Goal: Transaction & Acquisition: Purchase product/service

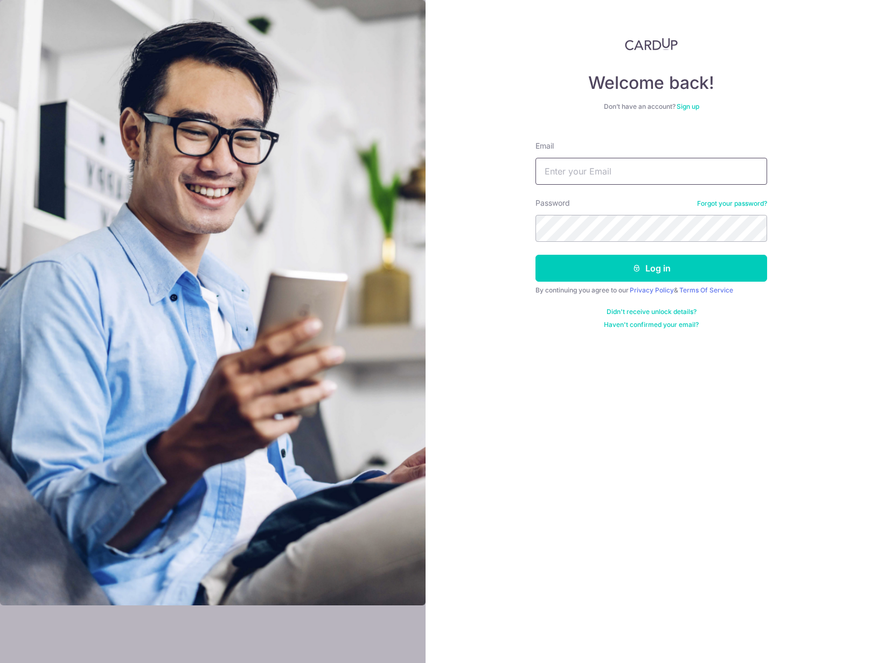
click at [656, 165] on input "Email" at bounding box center [652, 171] width 232 height 27
type input "[EMAIL_ADDRESS][DOMAIN_NAME]"
click at [536, 255] on button "Log in" at bounding box center [652, 268] width 232 height 27
click at [672, 263] on button "Log in" at bounding box center [652, 268] width 232 height 27
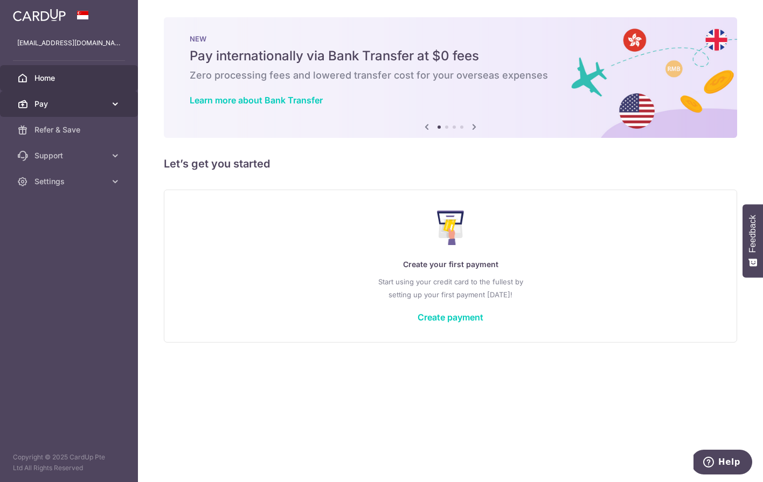
click at [81, 102] on span "Pay" at bounding box center [69, 104] width 71 height 11
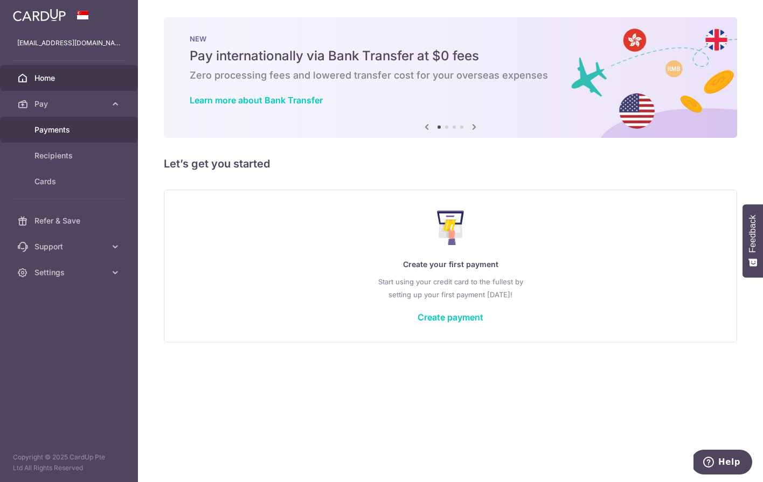
click at [71, 130] on span "Payments" at bounding box center [69, 129] width 71 height 11
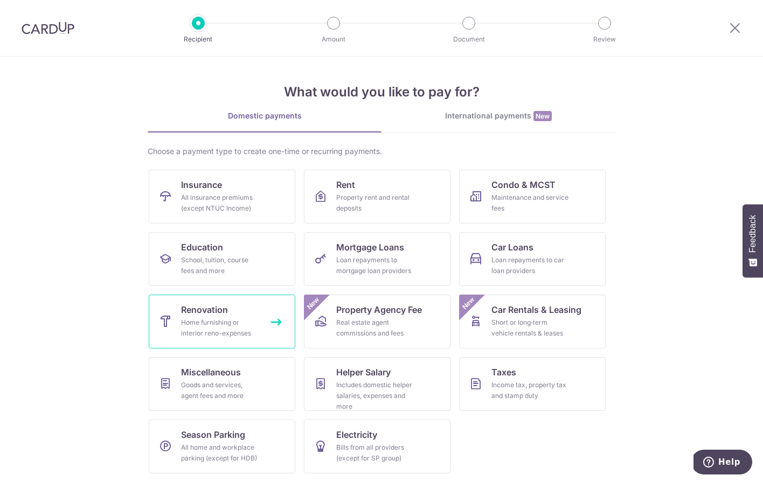
click at [211, 321] on div "Home furnishing or interior reno-expenses" at bounding box center [220, 328] width 78 height 22
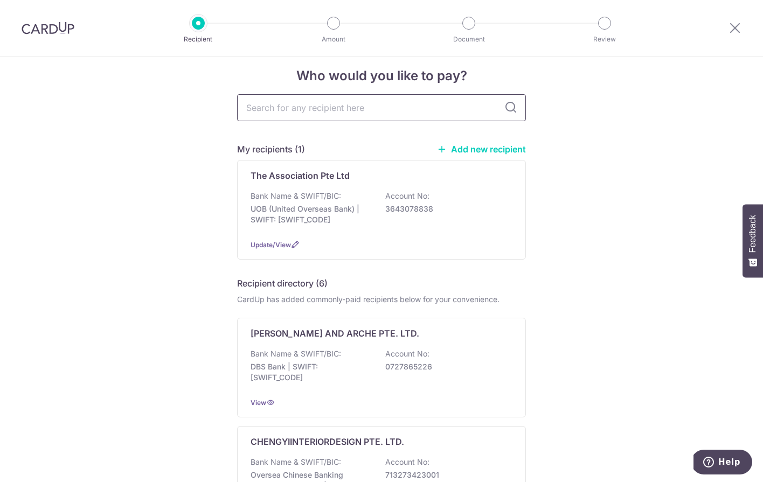
scroll to position [13, 0]
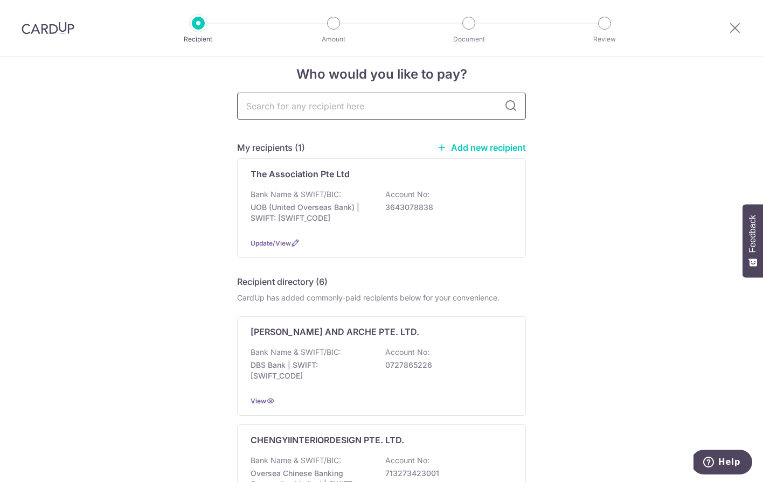
click at [392, 106] on input "text" at bounding box center [381, 106] width 289 height 27
type input "the association"
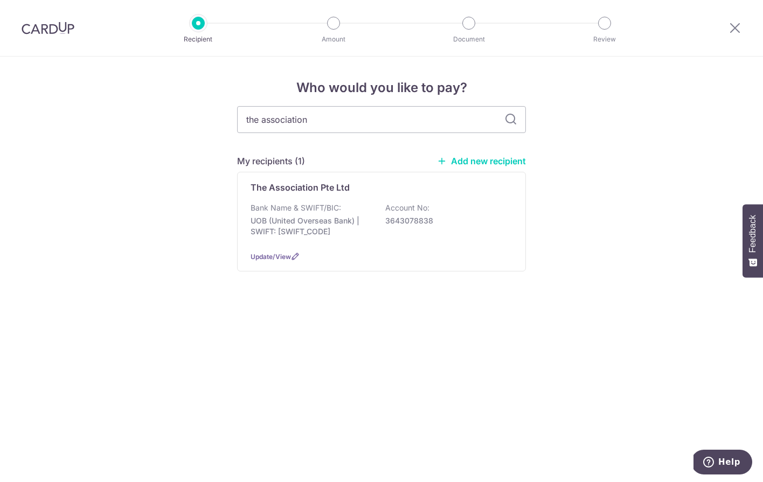
scroll to position [0, 0]
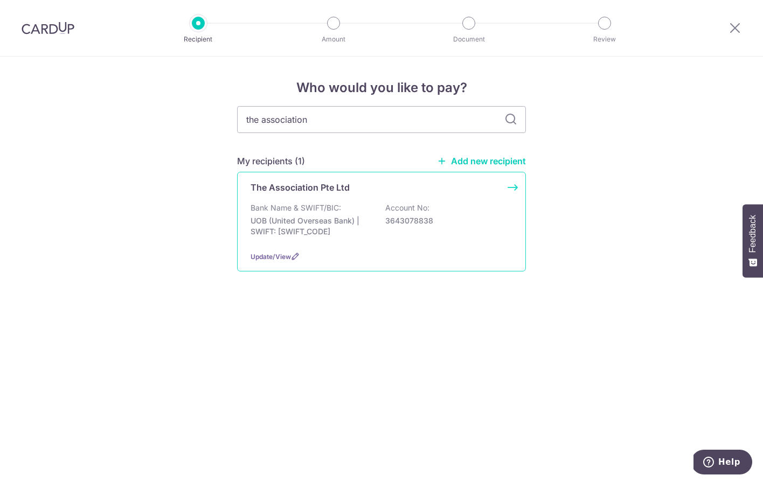
click at [297, 225] on p "UOB (United Overseas Bank) | SWIFT: UOVBSGSGXXX" at bounding box center [311, 227] width 121 height 22
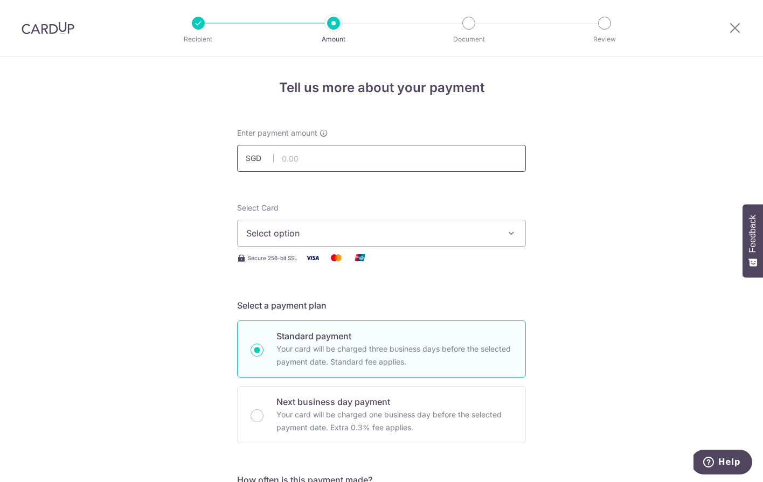
click at [361, 155] on input "text" at bounding box center [381, 158] width 289 height 27
paste input "6380.86"
type input "6,380.86"
click at [495, 233] on span "Select option" at bounding box center [371, 233] width 251 height 13
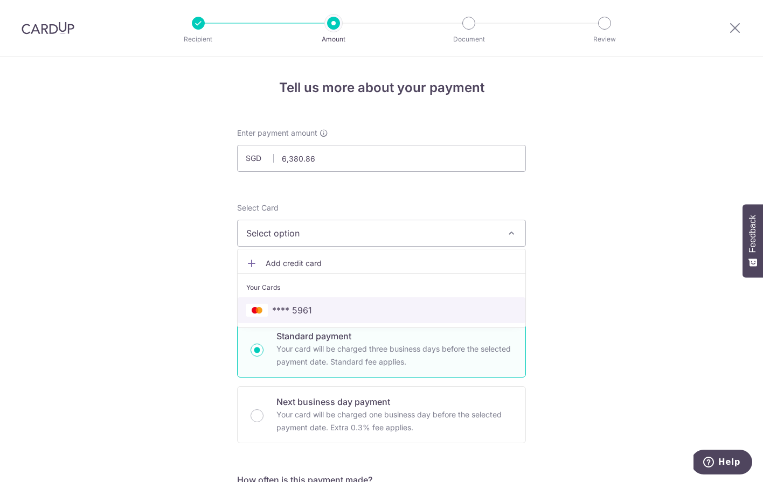
click at [363, 310] on span "**** 5961" at bounding box center [381, 310] width 270 height 13
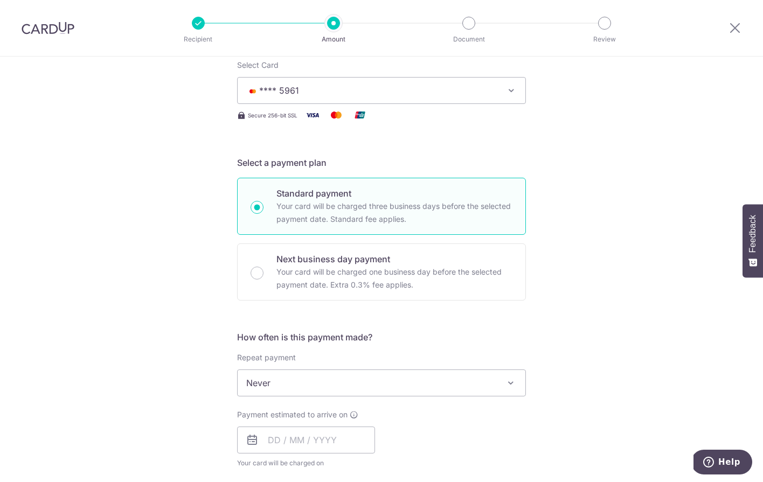
scroll to position [194, 0]
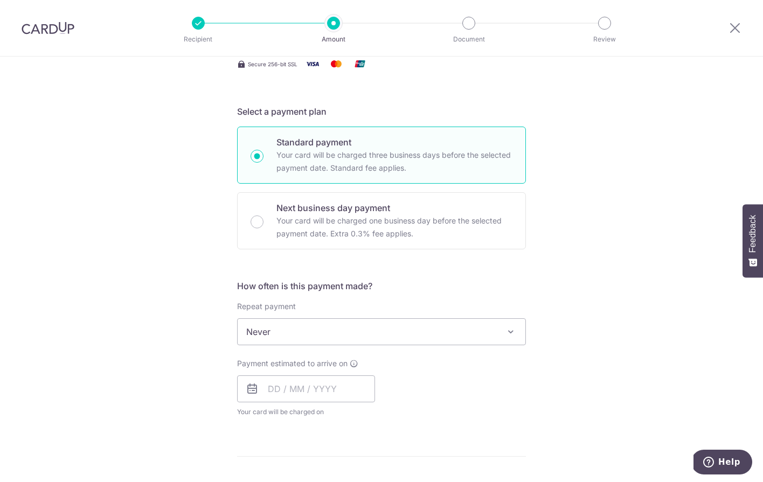
click at [509, 332] on span at bounding box center [510, 331] width 13 height 13
click at [634, 301] on div "Tell us more about your payment Enter payment amount SGD 6,380.86 6380.86 Selec…" at bounding box center [381, 386] width 763 height 1047
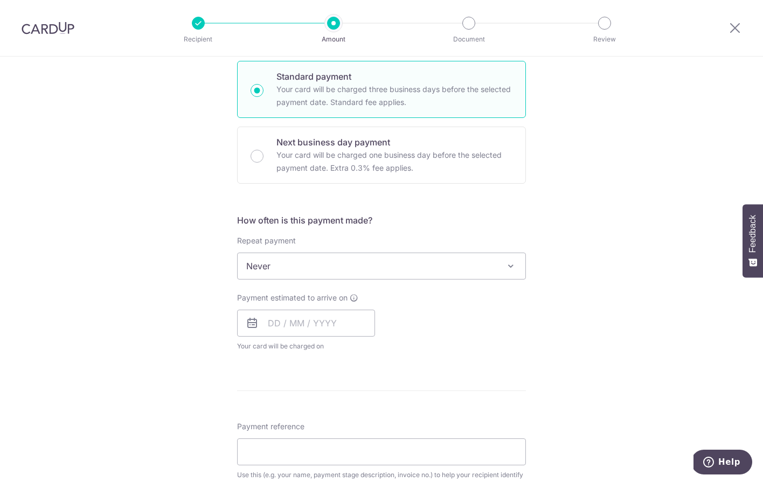
scroll to position [359, 0]
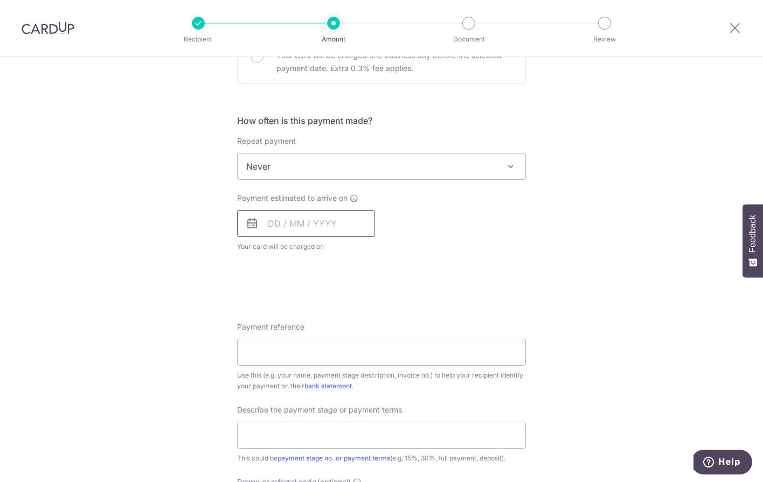
click at [323, 221] on input "text" at bounding box center [306, 223] width 138 height 27
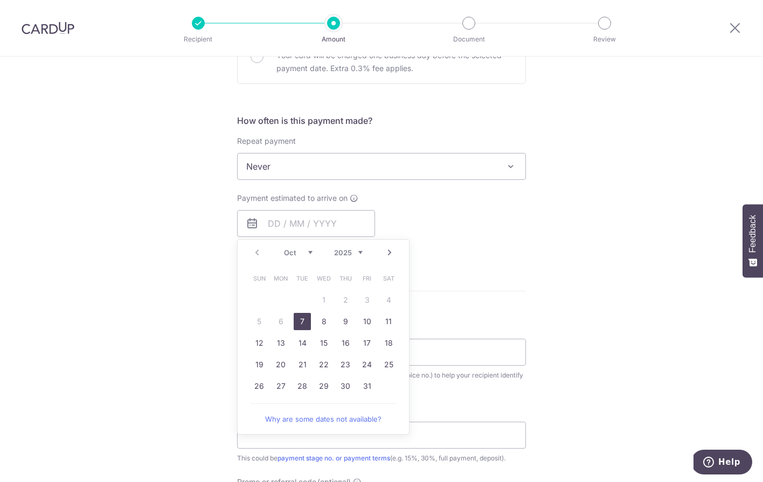
drag, startPoint x: 302, startPoint y: 321, endPoint x: 548, endPoint y: 277, distance: 249.5
click at [302, 321] on link "7" at bounding box center [302, 321] width 17 height 17
type input "[DATE]"
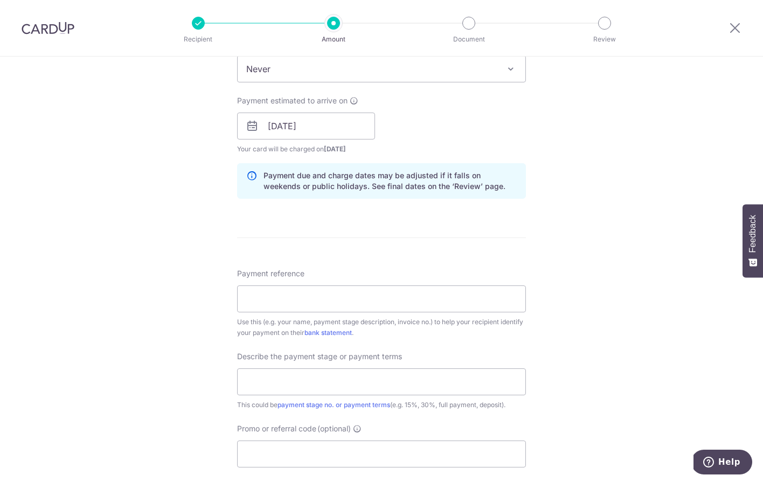
scroll to position [487, 0]
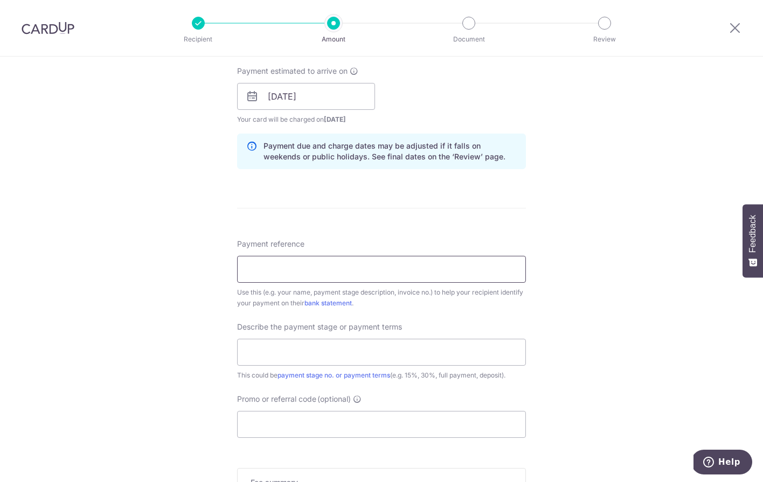
drag, startPoint x: 371, startPoint y: 270, endPoint x: 391, endPoint y: 269, distance: 19.4
click at [371, 270] on input "Payment reference" at bounding box center [381, 269] width 289 height 27
type input "Tampines Treasure 12-175"
click at [413, 355] on input "text" at bounding box center [381, 352] width 289 height 27
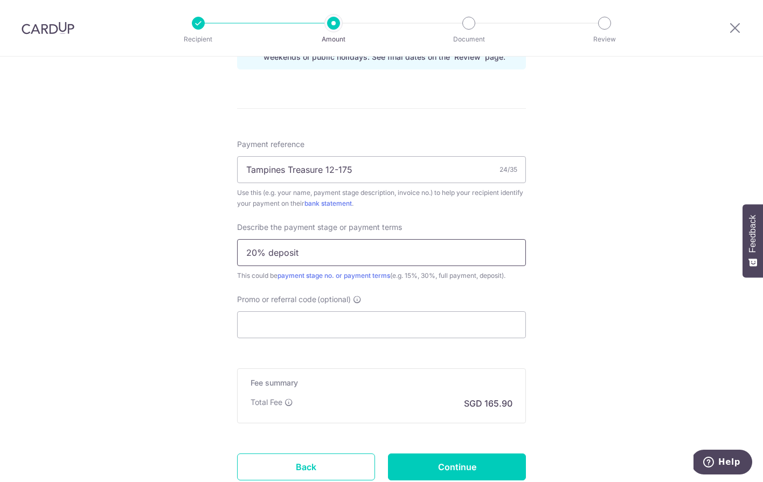
scroll to position [615, 0]
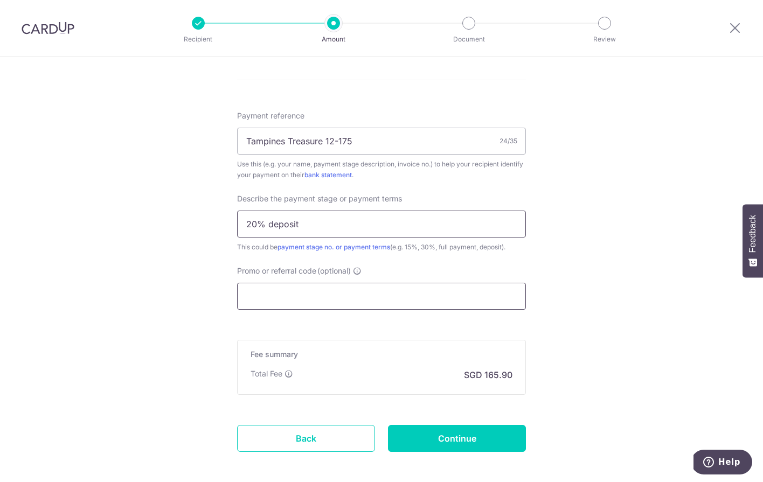
type input "20% deposit"
click at [422, 299] on input "Promo or referral code (optional)" at bounding box center [381, 296] width 289 height 27
paste input "6380.86"
type input "6380.86"
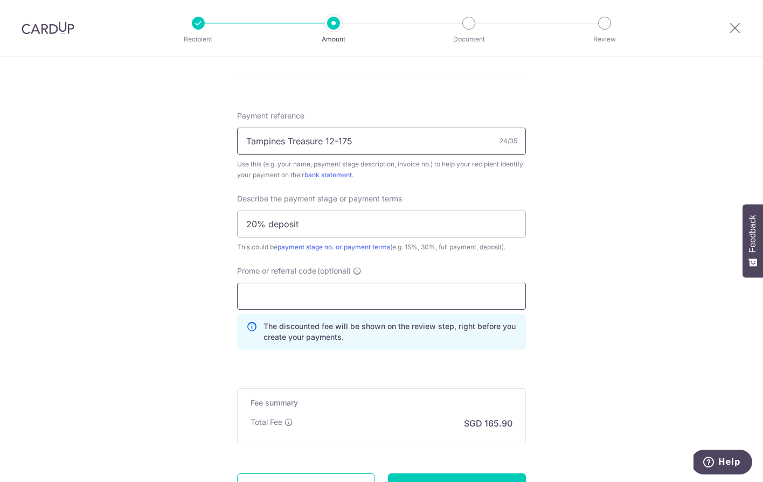
paste input "OFF225"
type input "OFF225"
click at [621, 230] on div "Tell us more about your payment Enter payment amount SGD 6,380.86 6380.86 Selec…" at bounding box center [381, 12] width 763 height 1140
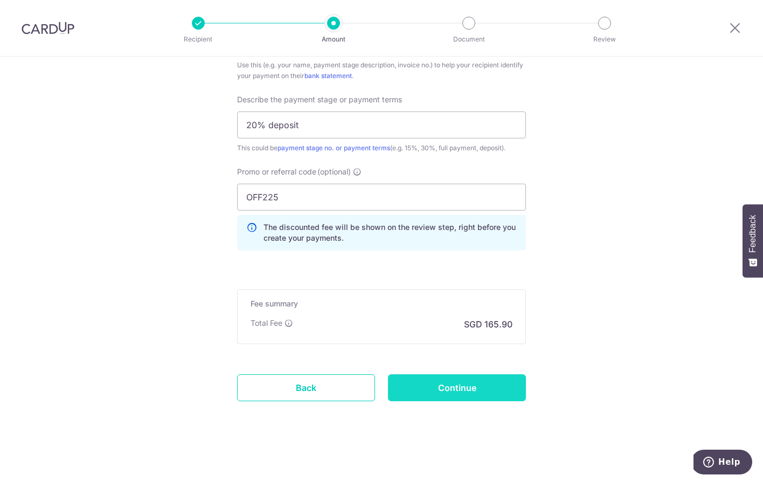
click at [460, 386] on input "Continue" at bounding box center [457, 387] width 138 height 27
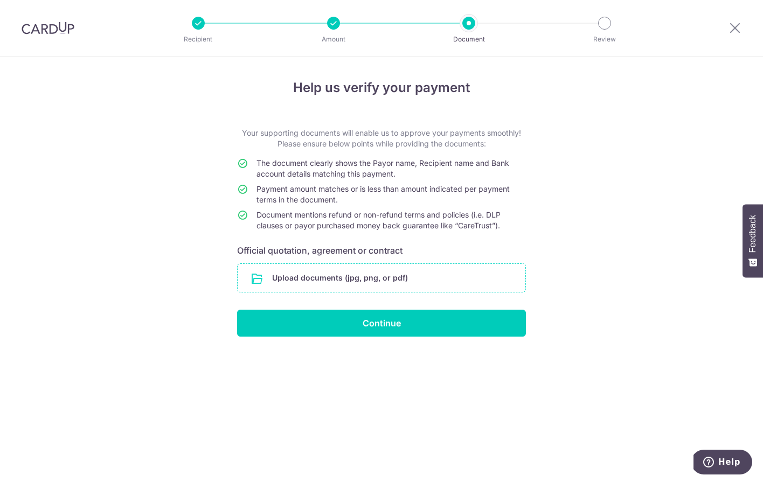
click at [378, 274] on input "file" at bounding box center [382, 278] width 288 height 28
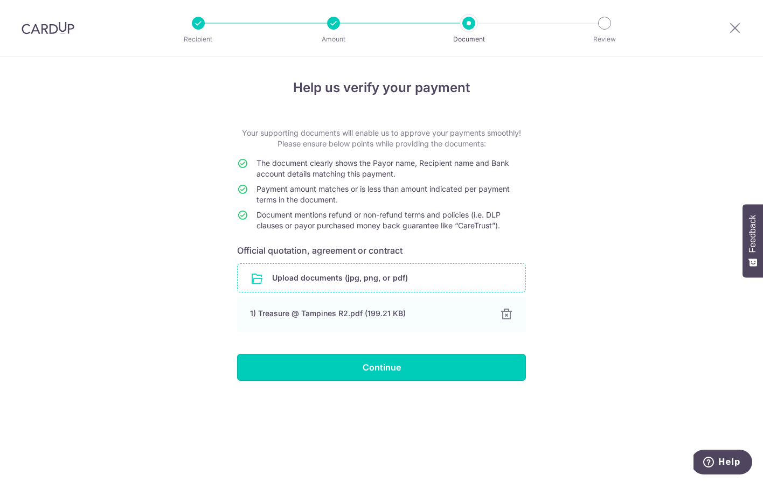
click at [428, 371] on input "Continue" at bounding box center [381, 367] width 289 height 27
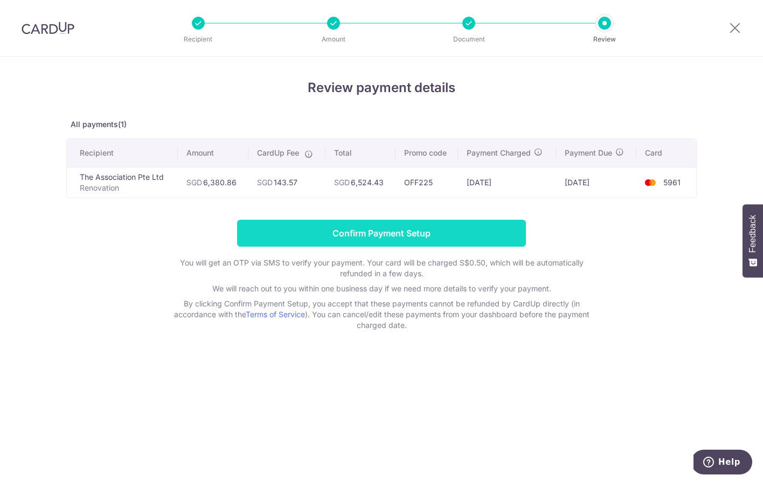
click at [441, 233] on input "Confirm Payment Setup" at bounding box center [381, 233] width 289 height 27
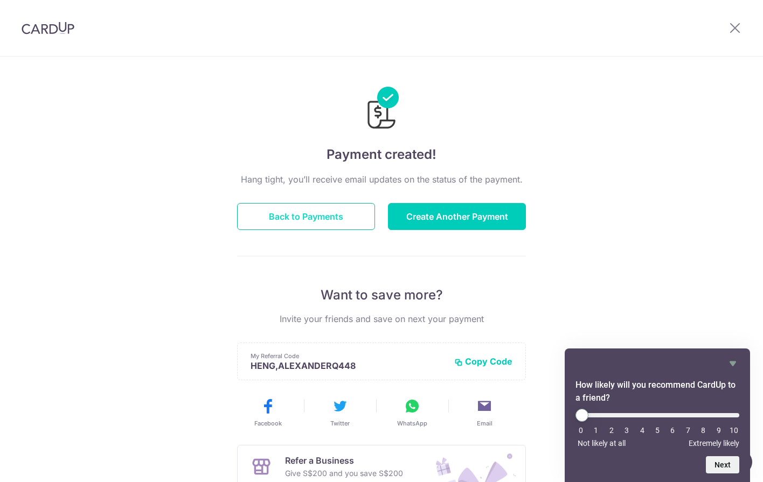
click at [337, 225] on button "Back to Payments" at bounding box center [306, 216] width 138 height 27
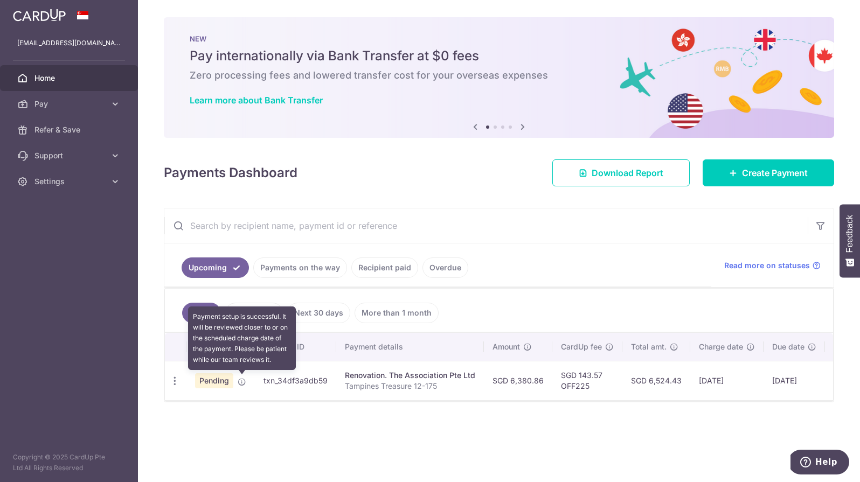
click at [241, 381] on icon at bounding box center [242, 382] width 9 height 9
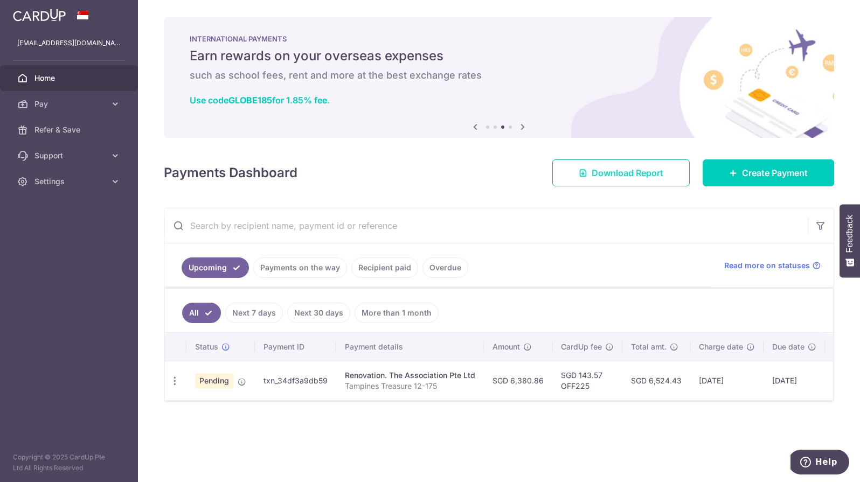
click at [621, 172] on span "Download Report" at bounding box center [628, 172] width 72 height 13
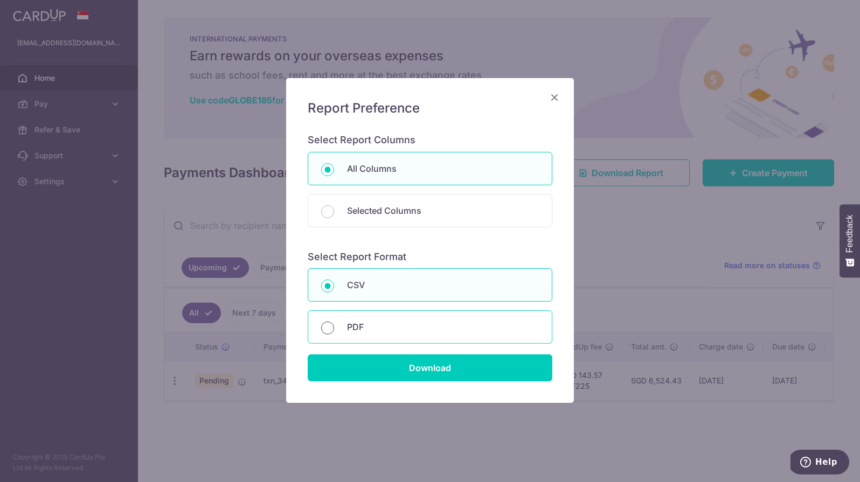
click at [334, 328] on input "PDF" at bounding box center [327, 328] width 13 height 13
radio input "true"
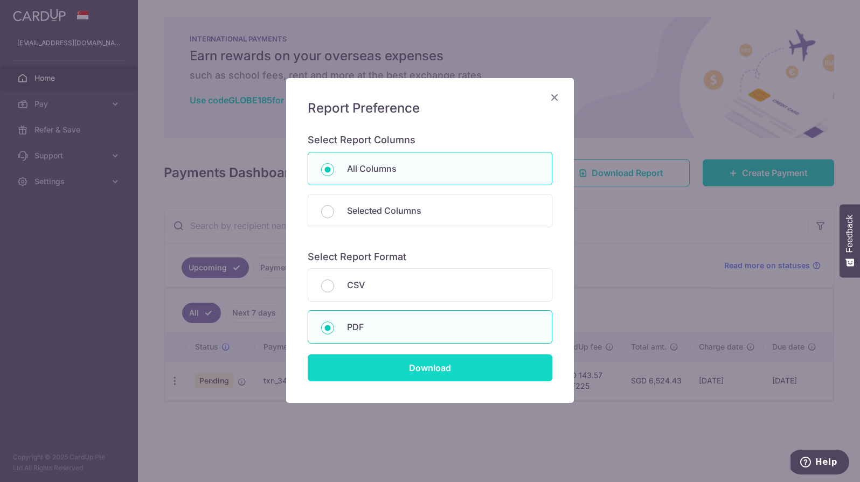
click at [457, 371] on input "Download" at bounding box center [430, 368] width 245 height 27
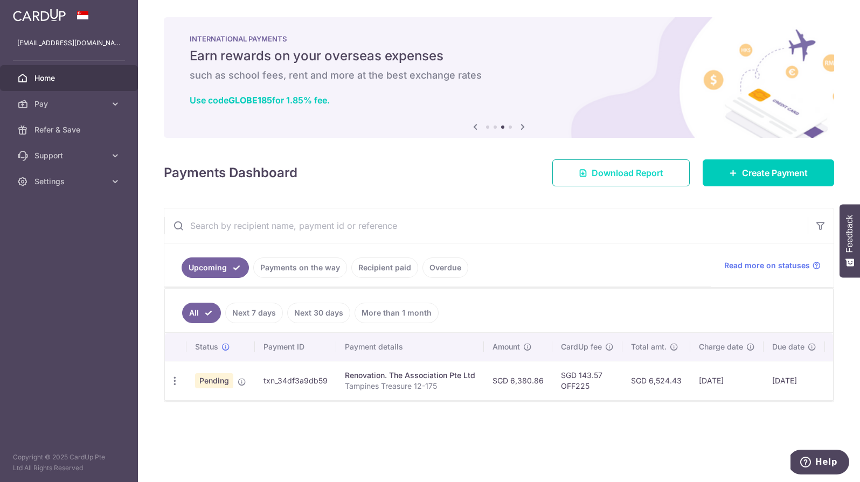
click at [598, 178] on span "Download Report" at bounding box center [628, 172] width 72 height 13
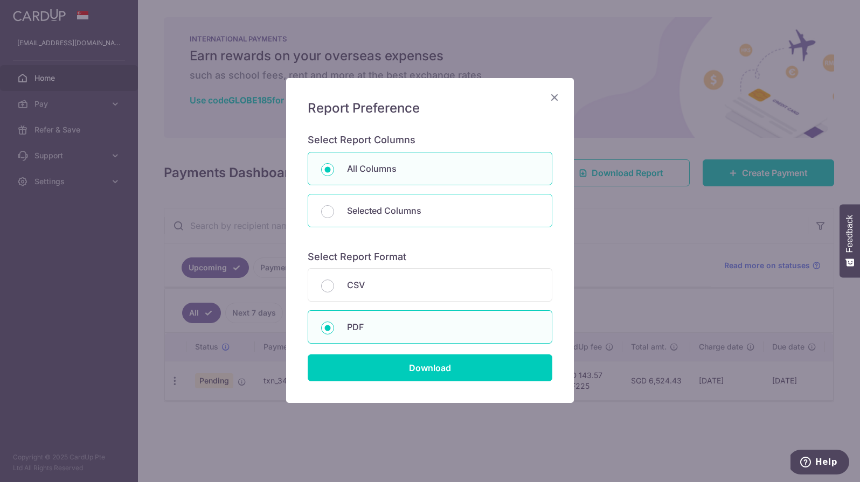
click at [365, 211] on p "Selected Columns" at bounding box center [443, 210] width 192 height 13
click at [334, 211] on input "Selected Columns" at bounding box center [327, 211] width 13 height 13
radio input "false"
radio input "true"
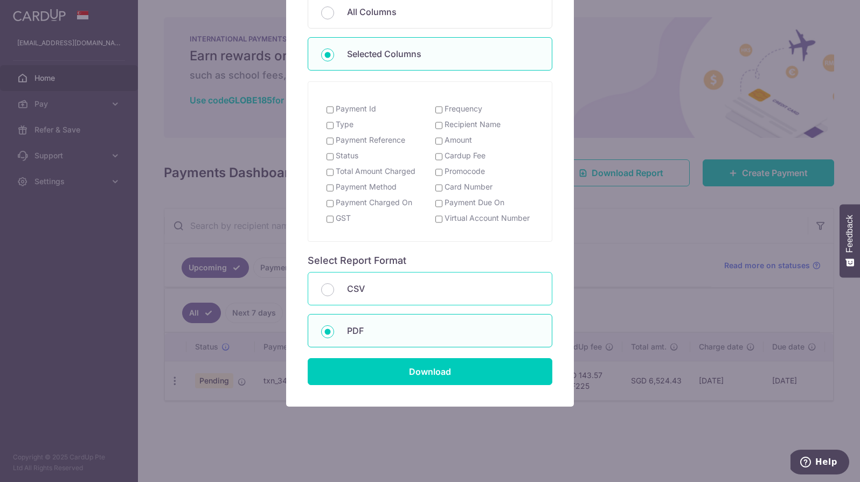
scroll to position [159, 0]
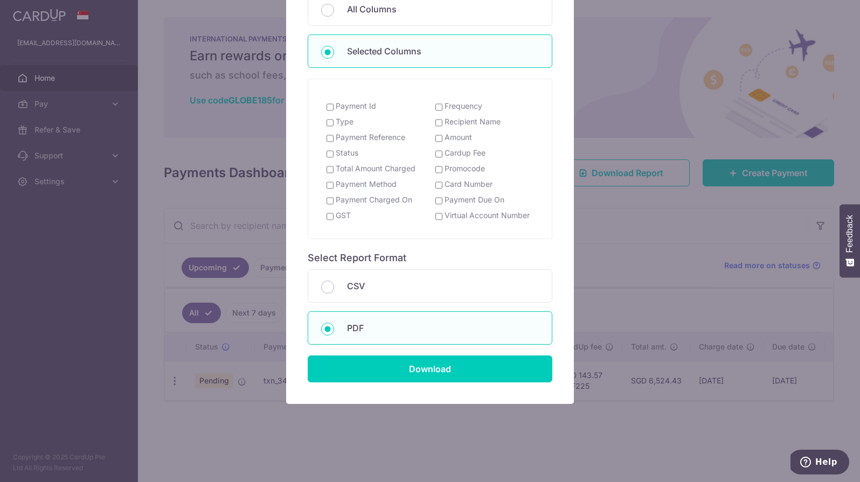
click at [330, 153] on input "Status" at bounding box center [330, 154] width 7 height 9
checkbox input "true"
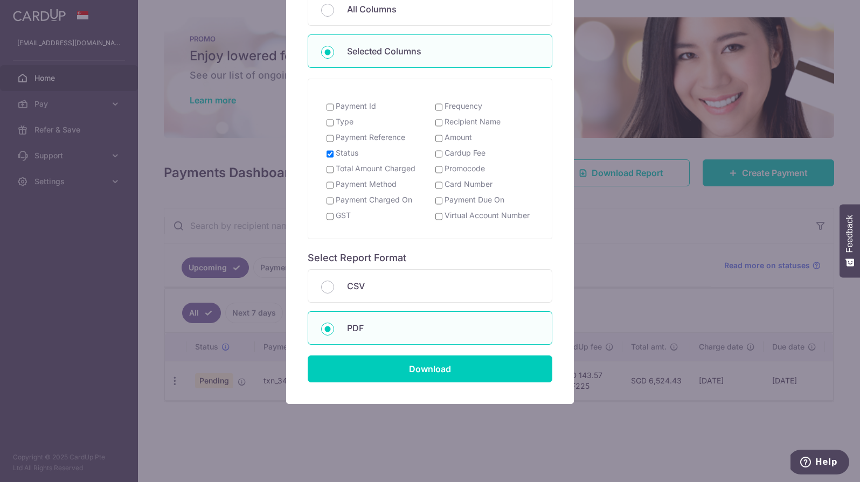
click at [329, 136] on input "Payment Reference" at bounding box center [330, 138] width 7 height 9
checkbox input "true"
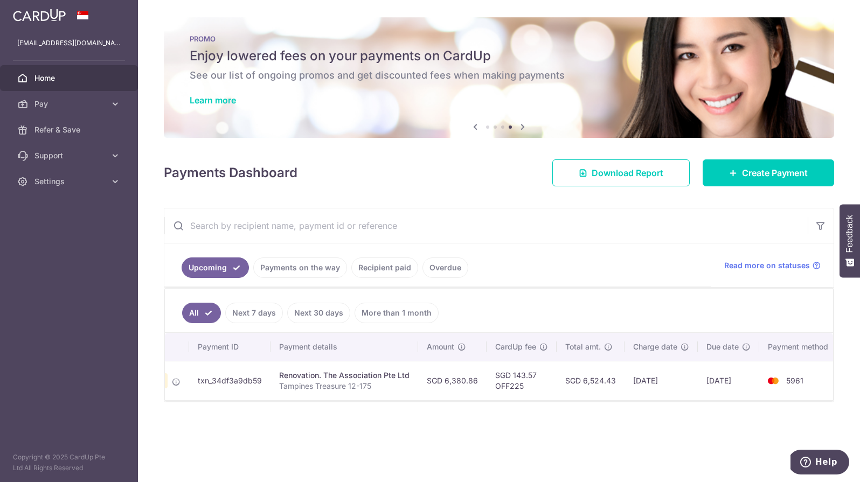
scroll to position [0, 0]
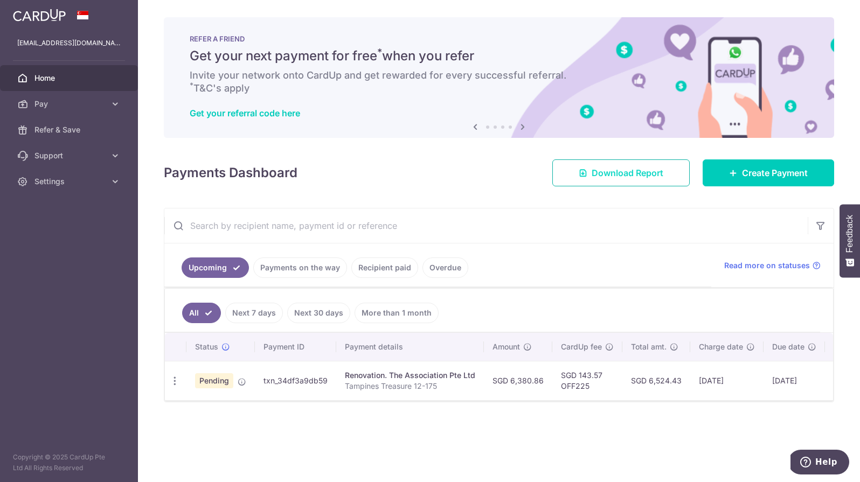
click at [643, 172] on span "Download Report" at bounding box center [628, 172] width 72 height 13
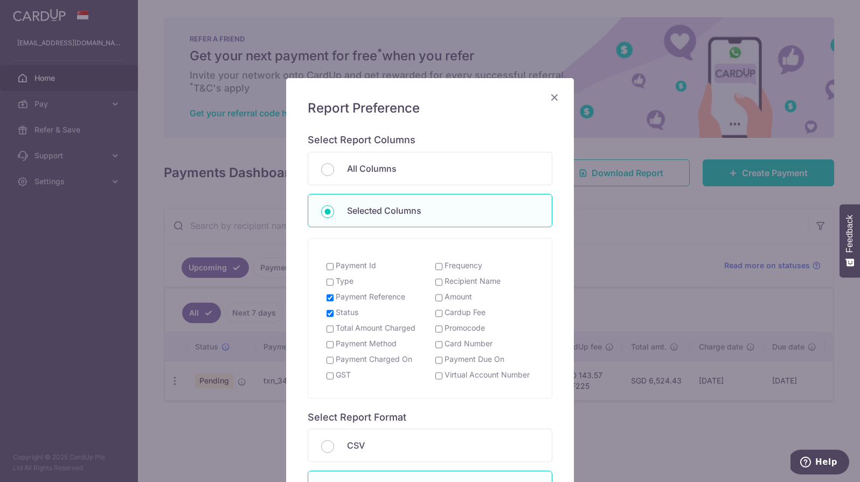
click at [331, 266] on input "Payment Id" at bounding box center [330, 266] width 7 height 9
checkbox input "true"
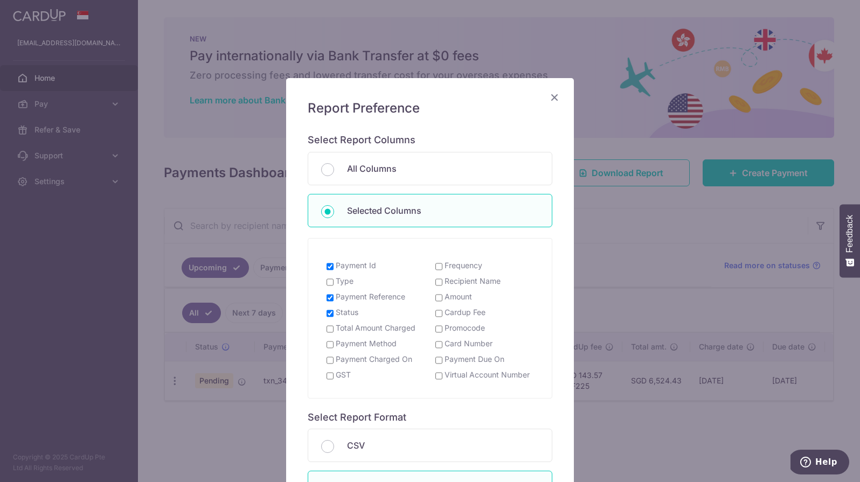
drag, startPoint x: 330, startPoint y: 283, endPoint x: 329, endPoint y: 288, distance: 5.4
click at [330, 283] on input "Type" at bounding box center [330, 282] width 7 height 9
checkbox input "true"
click at [329, 328] on input "Total Amount Charged" at bounding box center [330, 329] width 7 height 9
click at [330, 330] on input "Total Amount Charged" at bounding box center [330, 329] width 7 height 9
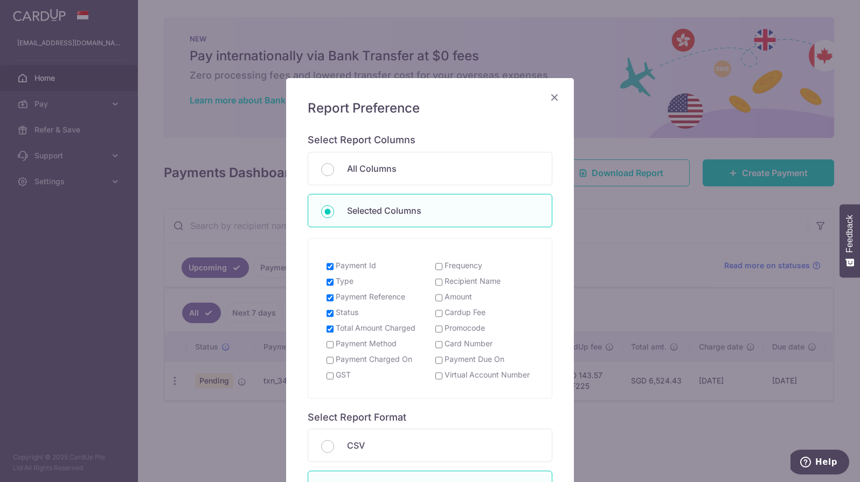
checkbox input "false"
click at [441, 298] on input "Amount" at bounding box center [438, 298] width 7 height 9
checkbox input "true"
click at [439, 282] on input "Recipient Name" at bounding box center [438, 282] width 7 height 9
checkbox input "true"
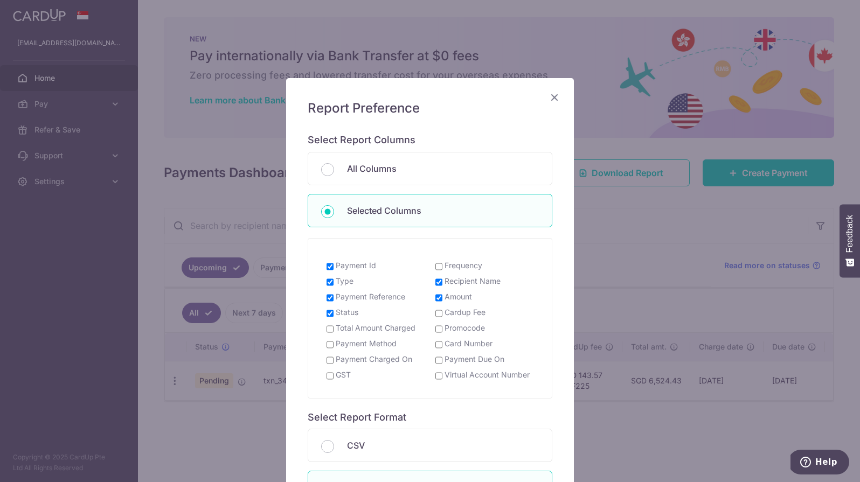
click at [440, 265] on input "Frequency" at bounding box center [438, 266] width 7 height 9
checkbox input "true"
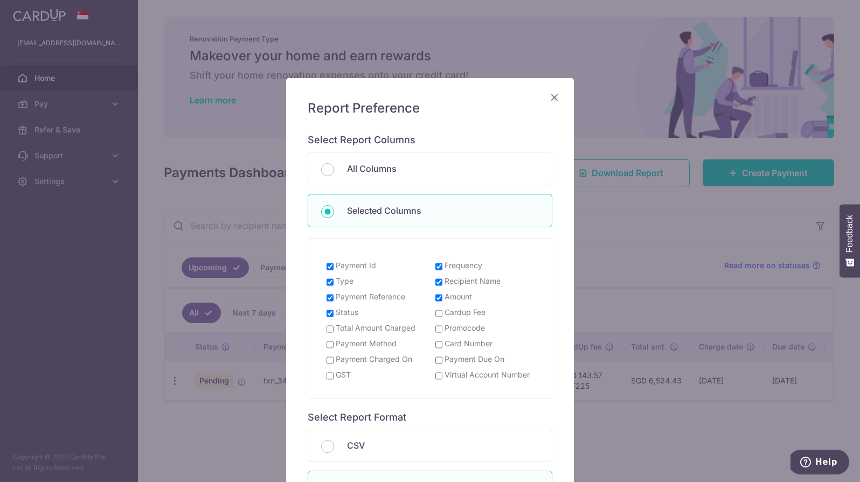
click at [437, 358] on input "Payment Due On" at bounding box center [438, 360] width 7 height 9
checkbox input "true"
click at [331, 377] on input "GST" at bounding box center [330, 376] width 7 height 9
checkbox input "true"
click at [329, 360] on input "Payment Charged On" at bounding box center [330, 360] width 7 height 9
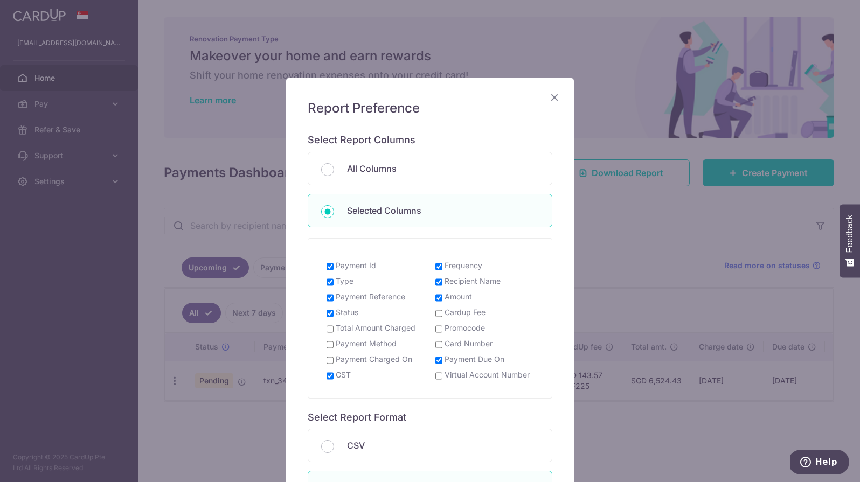
checkbox input "true"
click at [331, 343] on input "Payment Method" at bounding box center [330, 345] width 7 height 9
checkbox input "true"
click at [331, 327] on input "Total Amount Charged" at bounding box center [330, 329] width 7 height 9
click at [335, 330] on span "Total Amount Charged" at bounding box center [371, 328] width 89 height 11
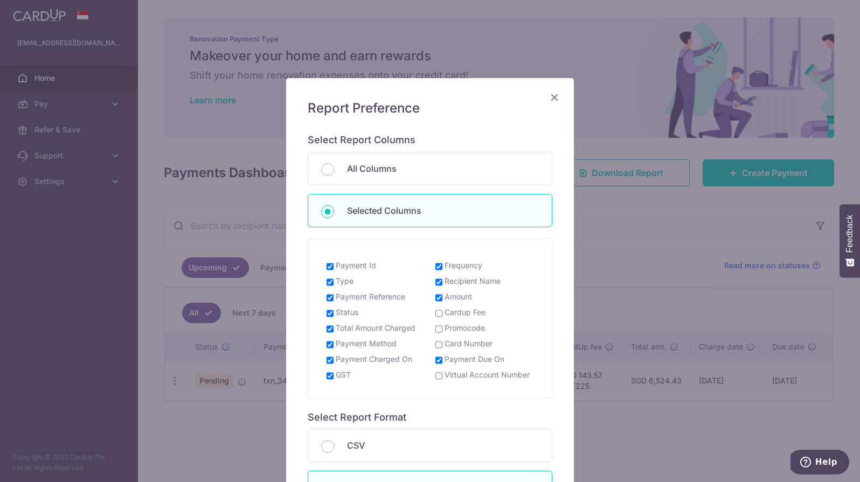
click at [331, 329] on input "Total Amount Charged" at bounding box center [330, 329] width 7 height 9
checkbox input "false"
click at [438, 373] on input "Virtual Account Number" at bounding box center [438, 376] width 7 height 9
checkbox input "true"
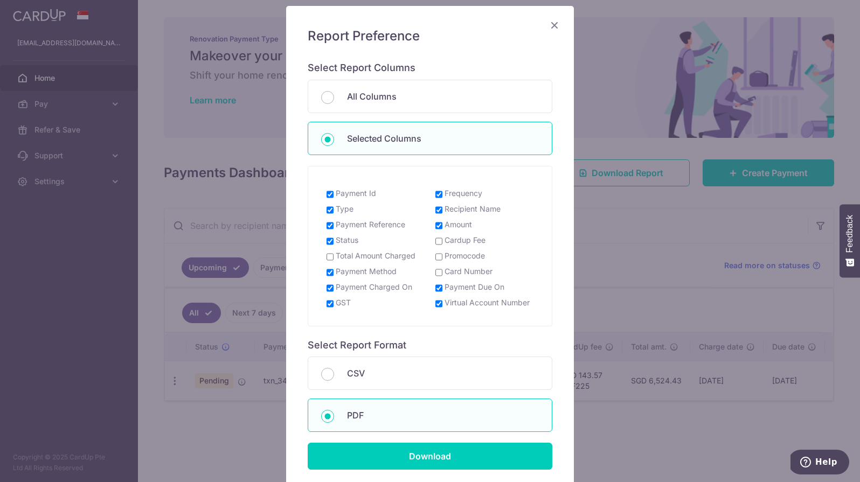
scroll to position [159, 0]
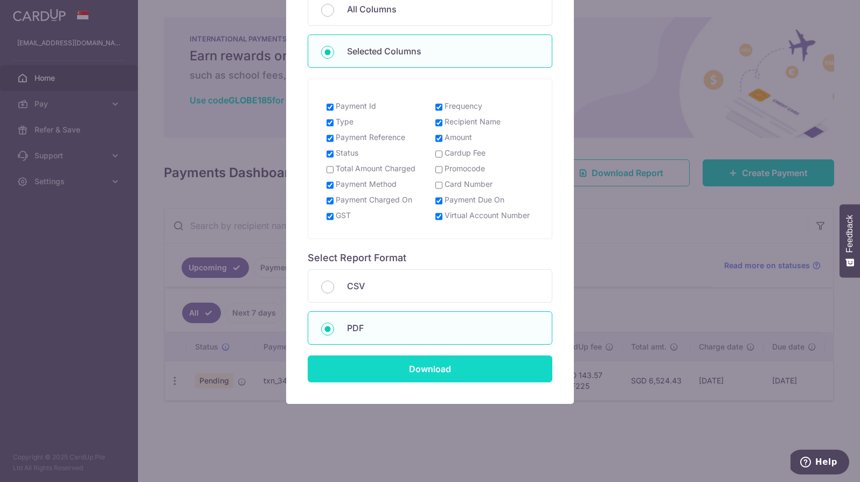
click at [450, 372] on input "Download" at bounding box center [430, 369] width 245 height 27
